Goal: Check status: Check status

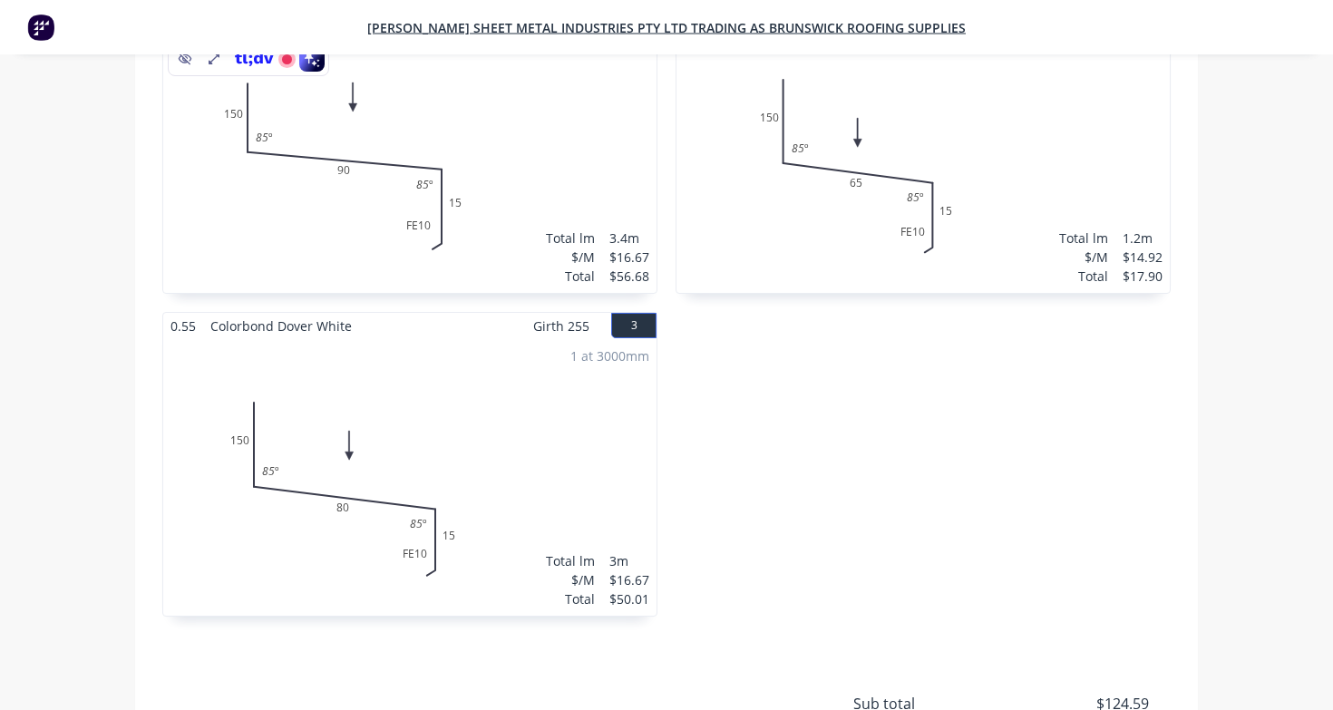
scroll to position [901, 0]
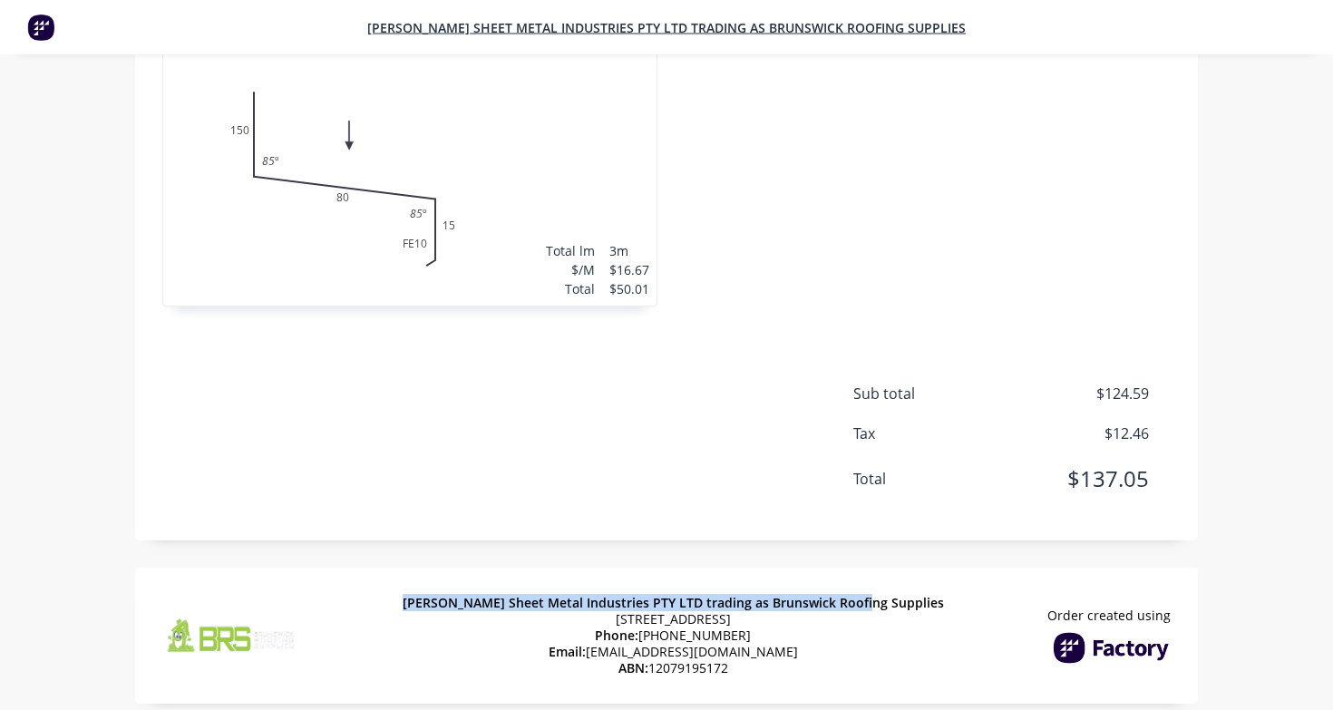
copy span "[PERSON_NAME] Sheet Metal Industries PTY LTD trading as Brunswick Roofing Suppl…"
drag, startPoint x: 450, startPoint y: 577, endPoint x: 903, endPoint y: 576, distance: 453.3
click at [903, 576] on div "[PERSON_NAME] Sheet Metal Industries PTY LTD trading as Brunswick Roofing Suppl…" at bounding box center [666, 635] width 1062 height 136
click at [727, 567] on div "[PERSON_NAME] Sheet Metal Industries PTY LTD trading as Brunswick Roofing Suppl…" at bounding box center [666, 635] width 1062 height 136
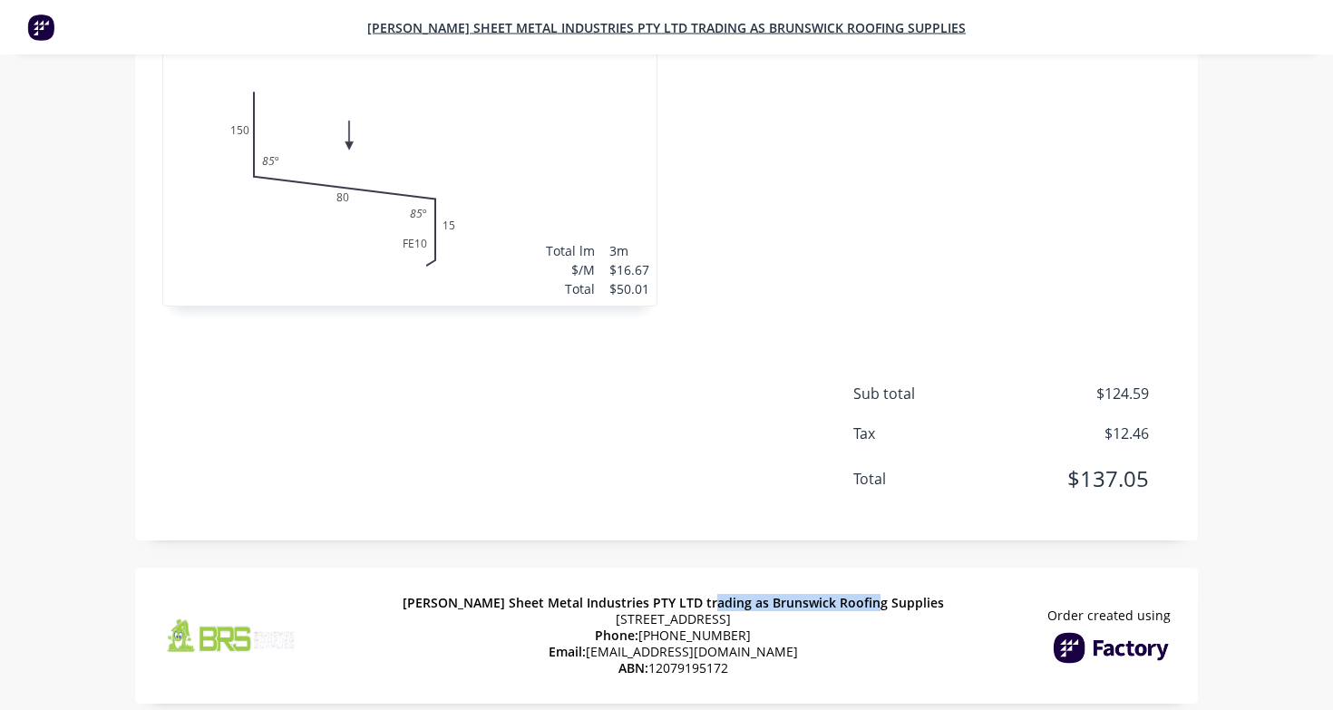
drag, startPoint x: 734, startPoint y: 577, endPoint x: 916, endPoint y: 569, distance: 182.4
click at [916, 569] on div "[PERSON_NAME] Sheet Metal Industries PTY LTD trading as Brunswick Roofing Suppl…" at bounding box center [666, 635] width 1062 height 136
copy span "runswick Roofing Supplies"
drag, startPoint x: 732, startPoint y: 577, endPoint x: 913, endPoint y: 571, distance: 181.4
click at [913, 571] on div "[PERSON_NAME] Sheet Metal Industries PTY LTD trading as Brunswick Roofing Suppl…" at bounding box center [666, 635] width 1062 height 136
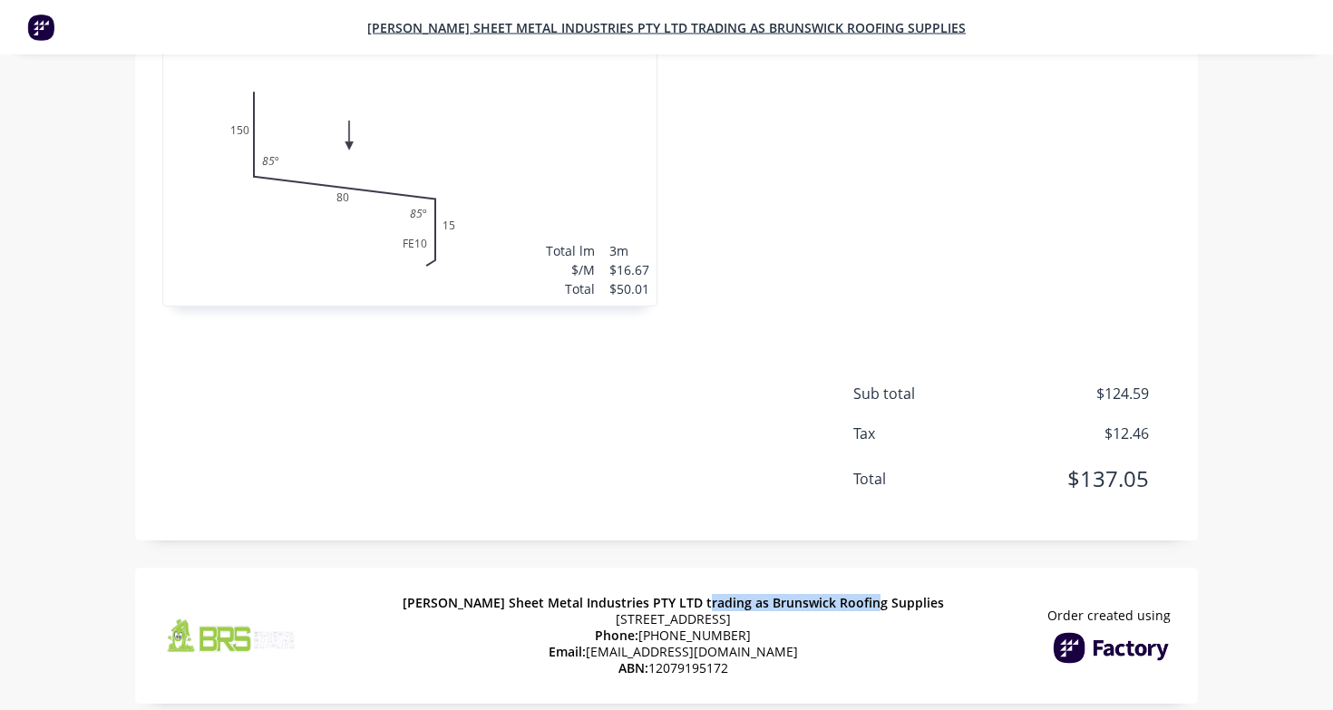
copy span "Brunswick Roofing Supplies"
click at [694, 385] on div "Sub total $124.59 Tax $12.46 Total $137.05" at bounding box center [666, 448] width 1008 height 131
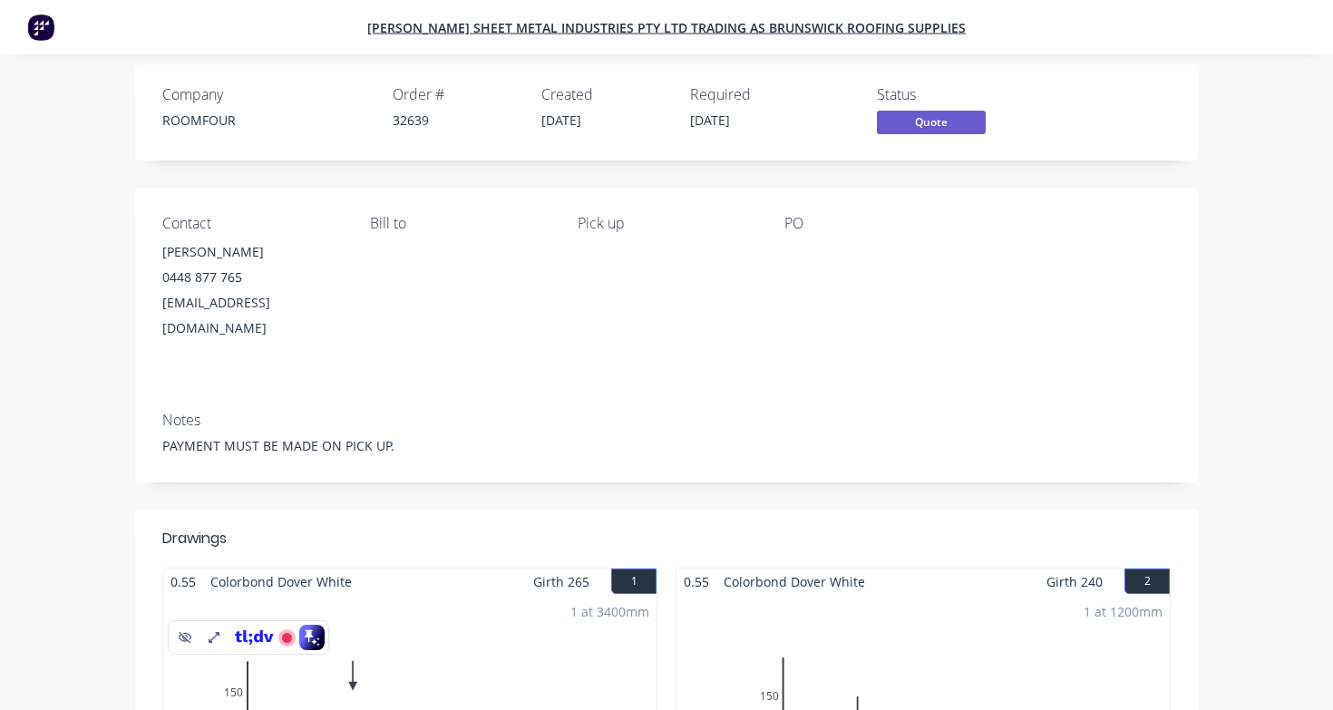
scroll to position [0, 0]
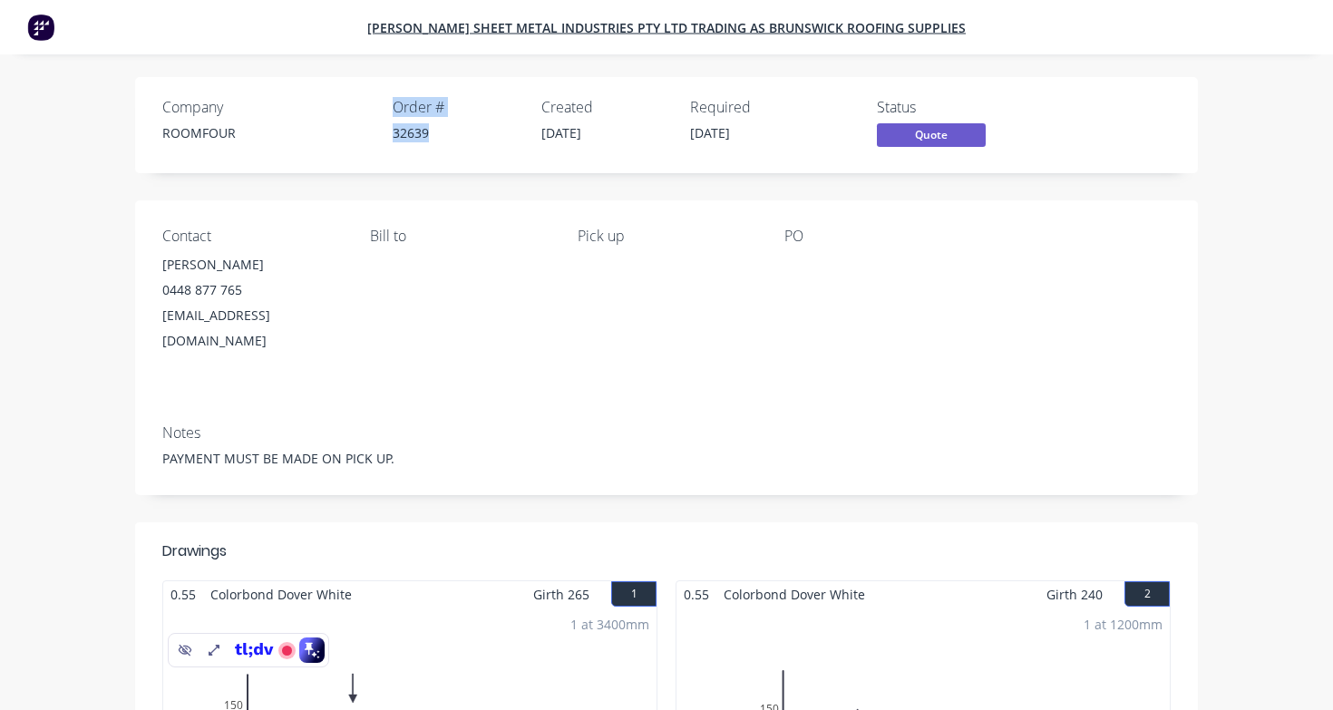
drag, startPoint x: 434, startPoint y: 135, endPoint x: 374, endPoint y: 135, distance: 59.8
click at [374, 135] on div "Company ROOMFOUR Order # 32639 Created [DATE] Required [DATE]" at bounding box center [489, 125] width 655 height 53
copy div "Order # 32639"
click at [374, 135] on div "Company ROOMFOUR Order # 32639 Created [DATE] Required [DATE]" at bounding box center [489, 125] width 655 height 53
drag, startPoint x: 389, startPoint y: 129, endPoint x: 435, endPoint y: 129, distance: 46.2
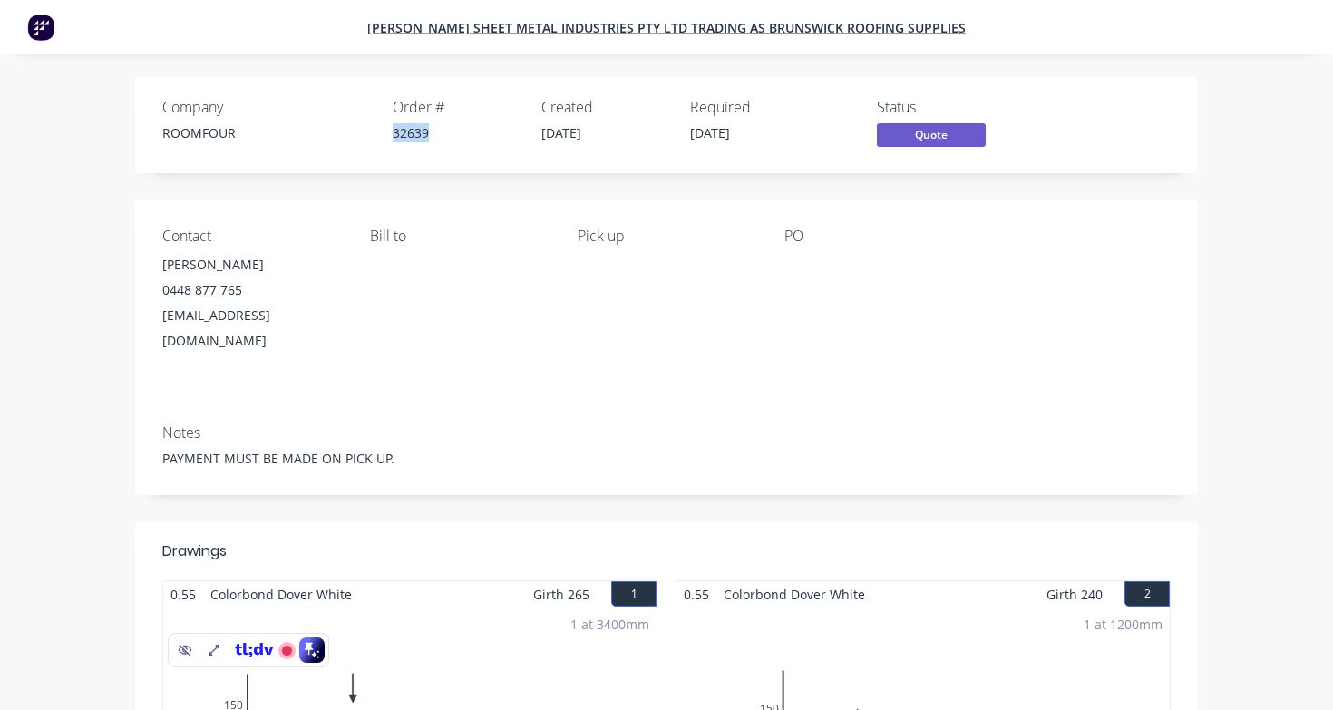
click at [435, 129] on div "Company ROOMFOUR Order # 32639 Created [DATE] Required [DATE]" at bounding box center [489, 125] width 655 height 53
copy div "32639"
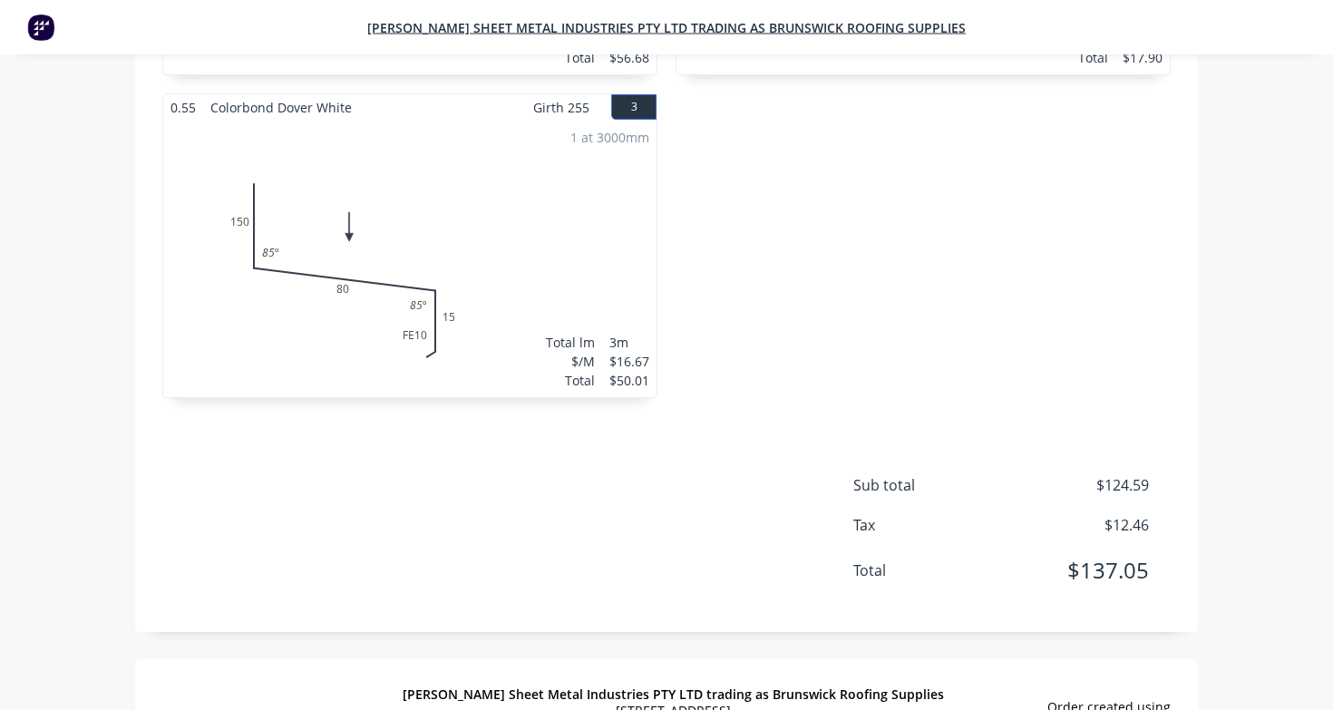
scroll to position [901, 0]
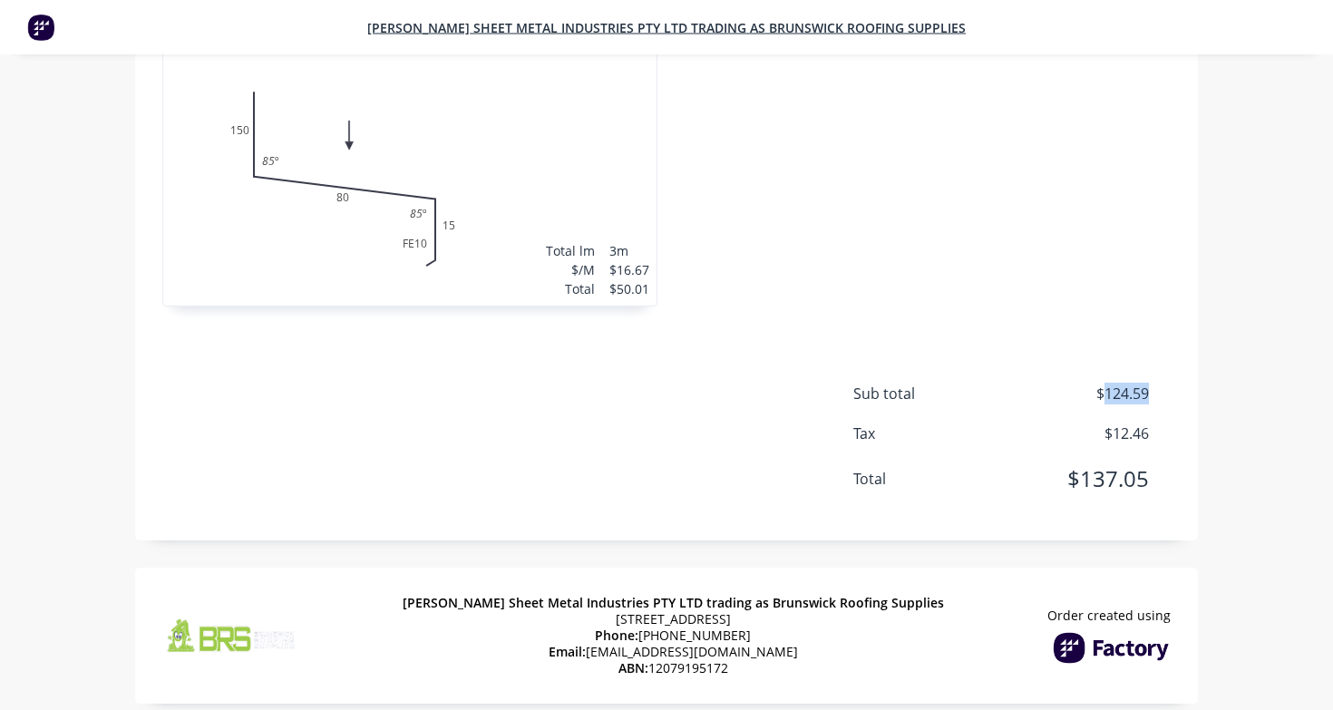
drag, startPoint x: 1104, startPoint y: 366, endPoint x: 1178, endPoint y: 366, distance: 74.3
click at [1178, 383] on div "Sub total $124.59 Tax $12.46 Total $137.05" at bounding box center [666, 448] width 1062 height 131
copy span "124.59"
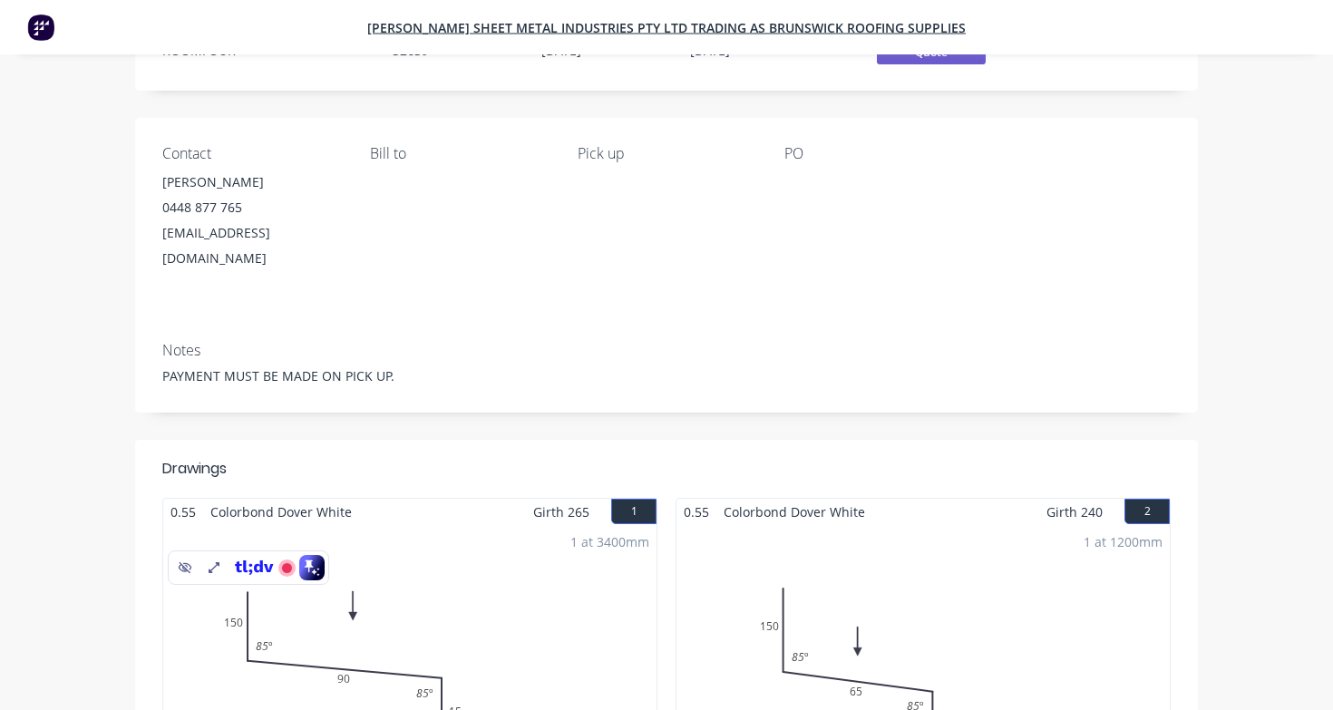
scroll to position [0, 0]
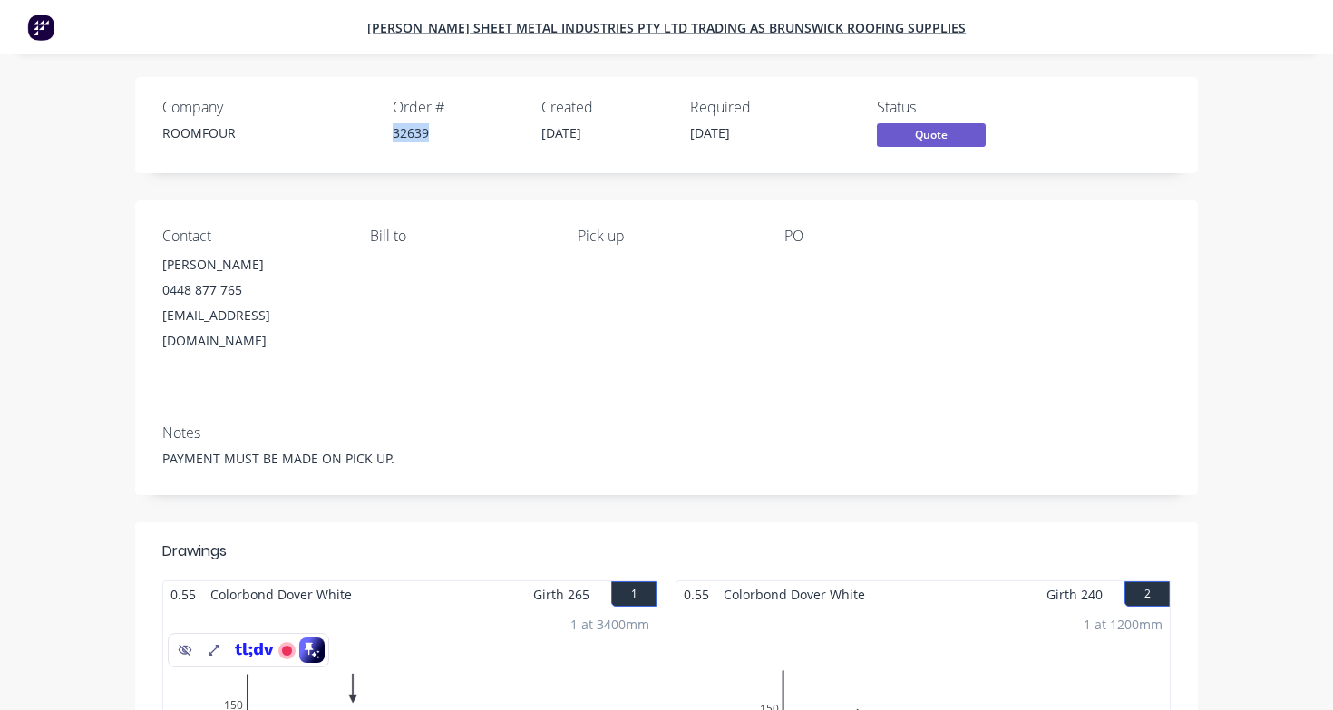
drag, startPoint x: 442, startPoint y: 129, endPoint x: 389, endPoint y: 129, distance: 53.5
click at [389, 129] on div "Company ROOMFOUR Order # 32639 Created [DATE] Required [DATE]" at bounding box center [489, 125] width 655 height 53
copy div "32639"
